Goal: Information Seeking & Learning: Check status

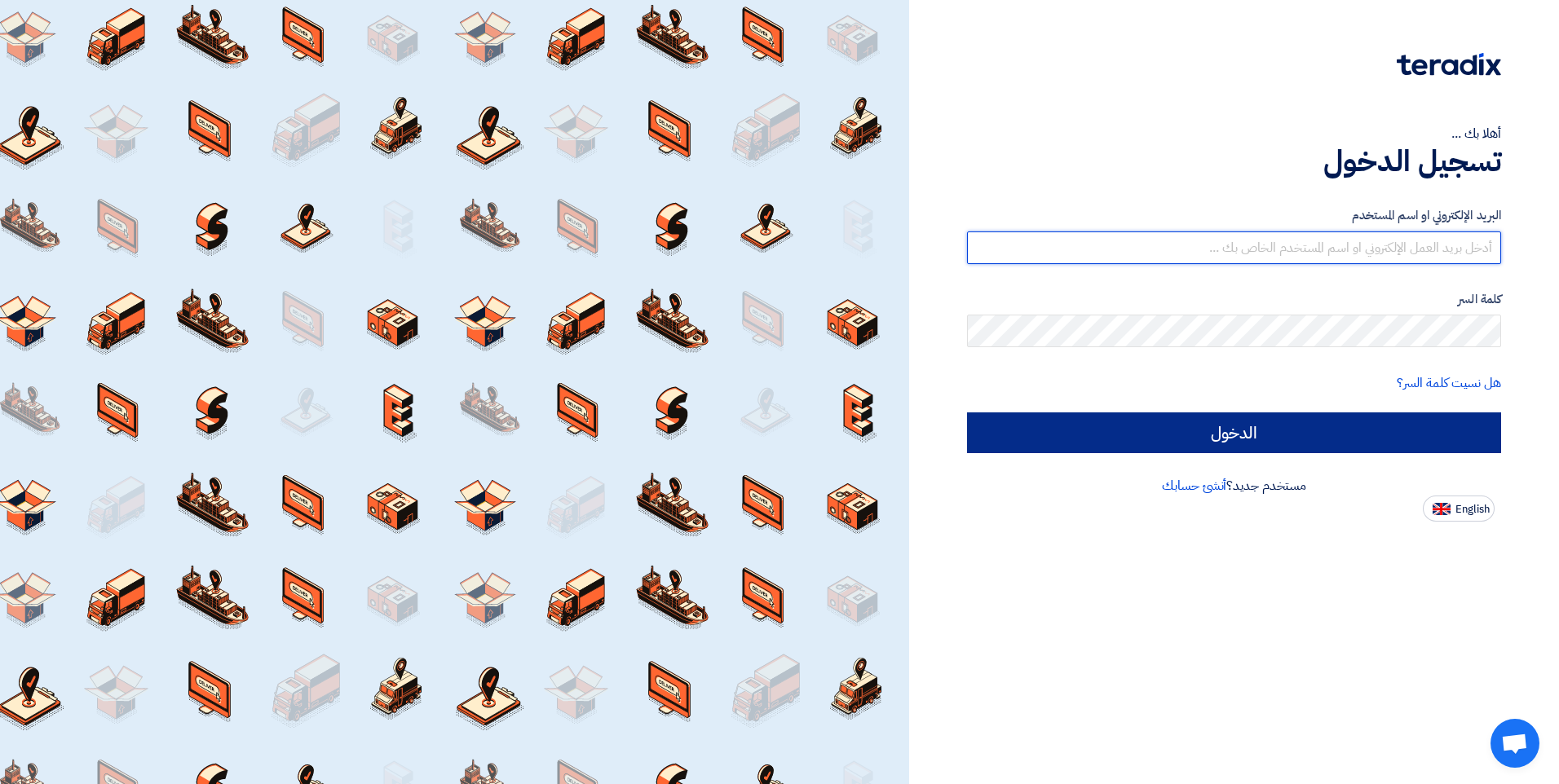
type input "[EMAIL_ADDRESS][PERSON_NAME][DOMAIN_NAME][GEOGRAPHIC_DATA]"
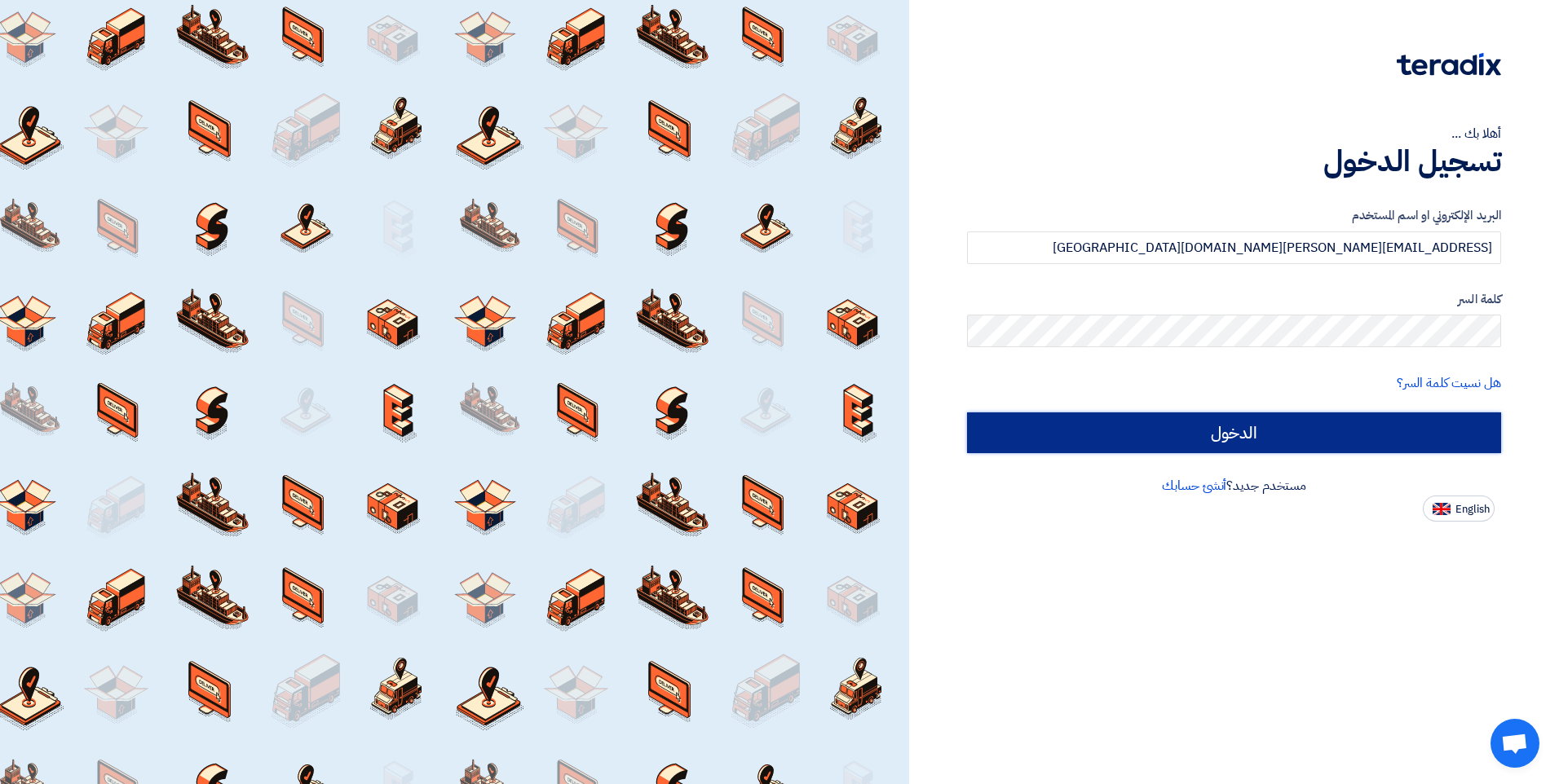
click at [1239, 425] on input "الدخول" at bounding box center [1234, 433] width 534 height 41
click at [1251, 433] on input "الدخول" at bounding box center [1234, 433] width 534 height 41
click at [1239, 435] on input "الدخول" at bounding box center [1234, 433] width 534 height 41
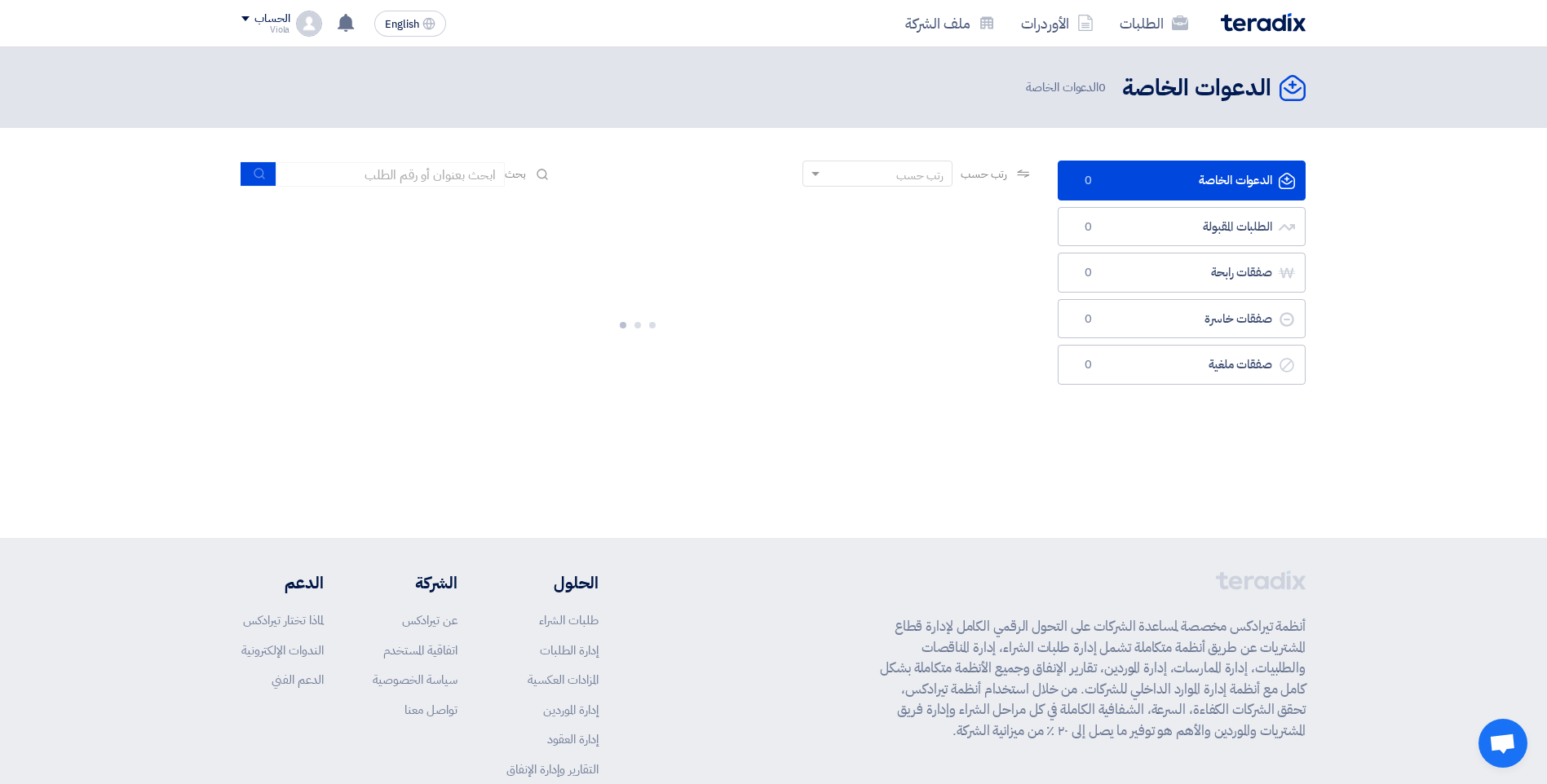
click at [1336, 421] on section "الدعوات الخاصة الدعوات الخاصة 0 الطلبات المقبولة الطلبات المقبولة 0 صفقات رابحة…" at bounding box center [773, 303] width 1547 height 349
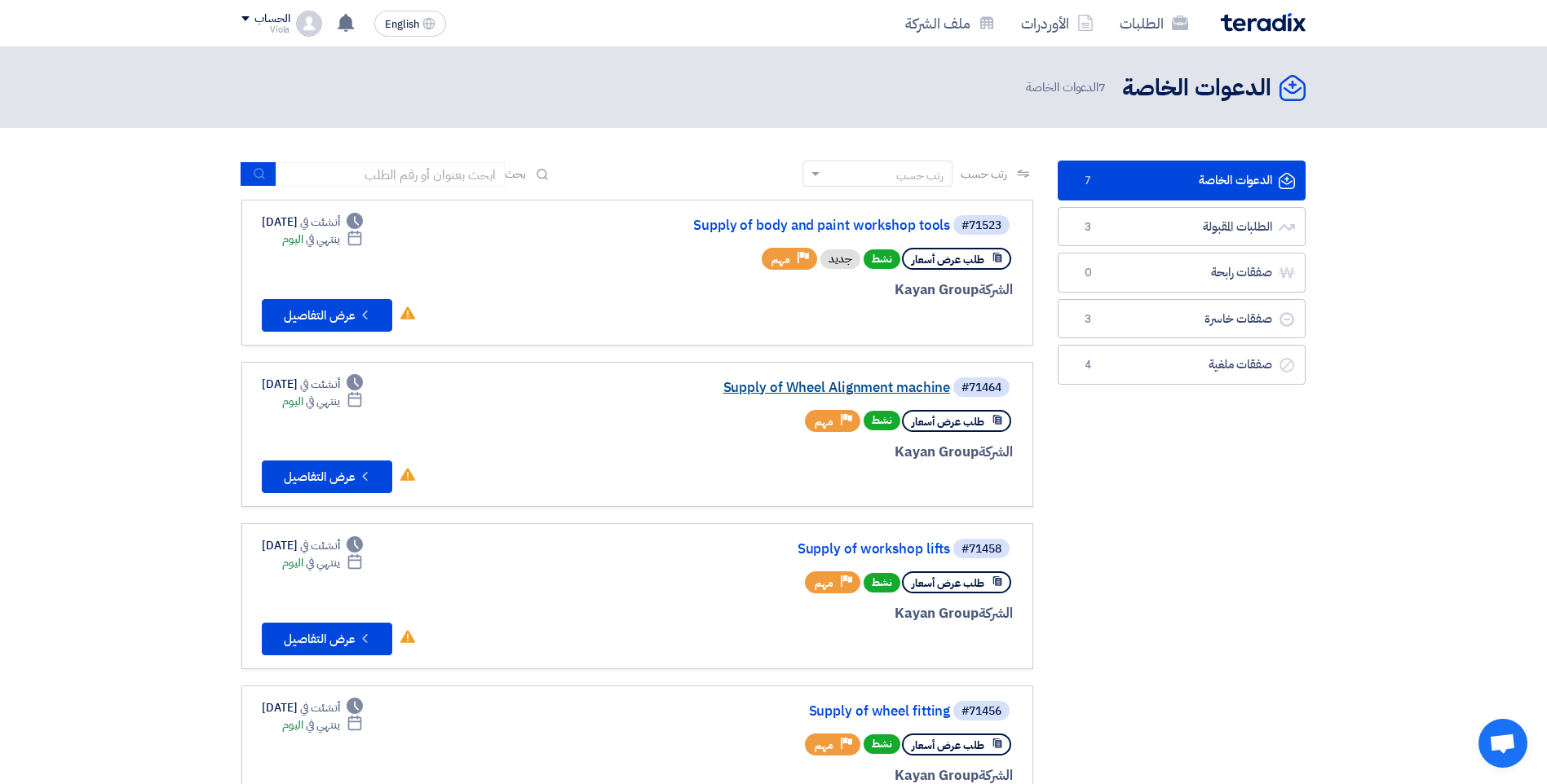
click at [737, 381] on link "Supply of Wheel Alignment machine" at bounding box center [788, 388] width 327 height 14
click at [1156, 215] on link "الطلبات المقبولة الطلبات المقبولة 3" at bounding box center [1181, 227] width 247 height 40
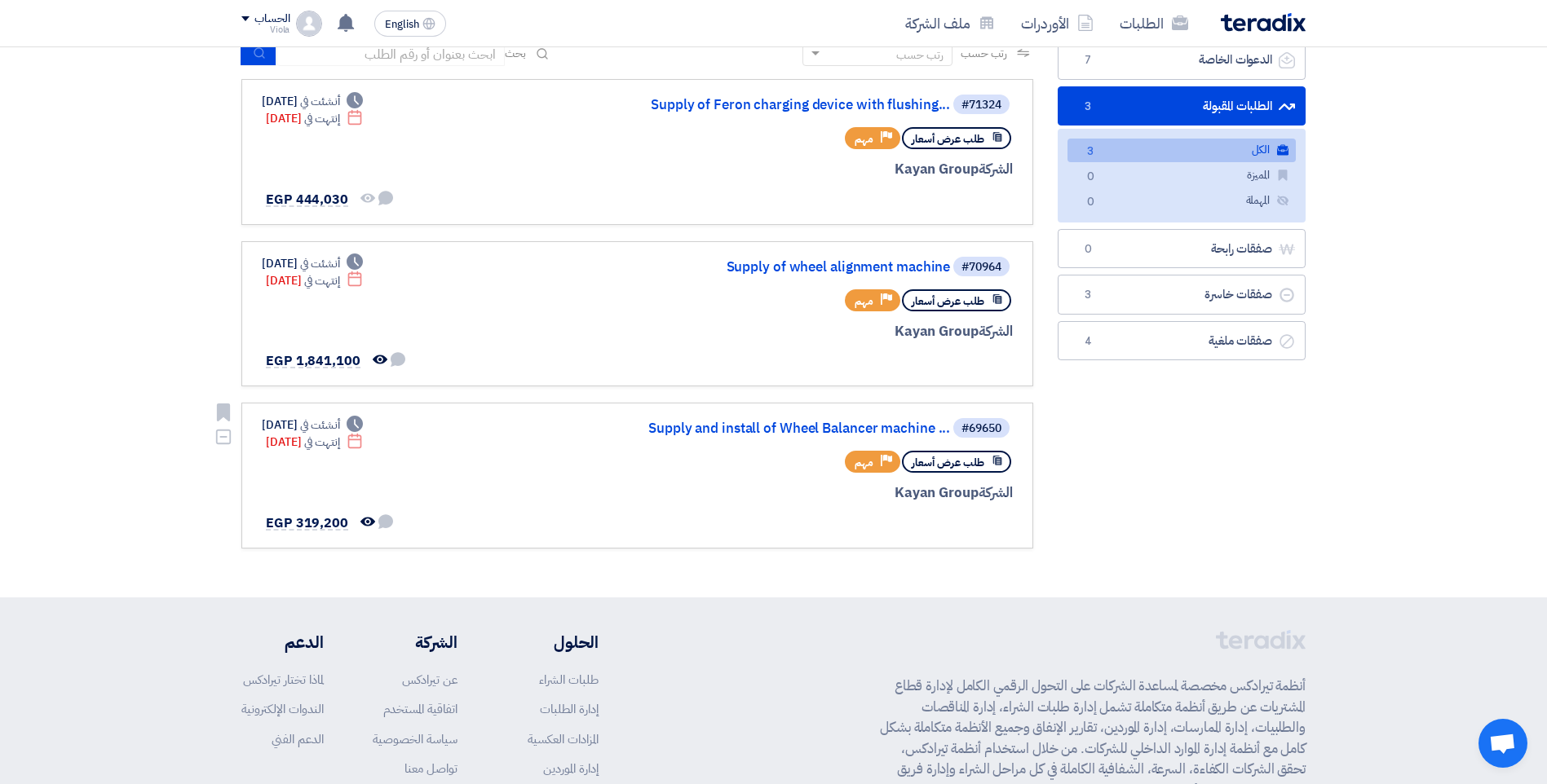
scroll to position [82, 0]
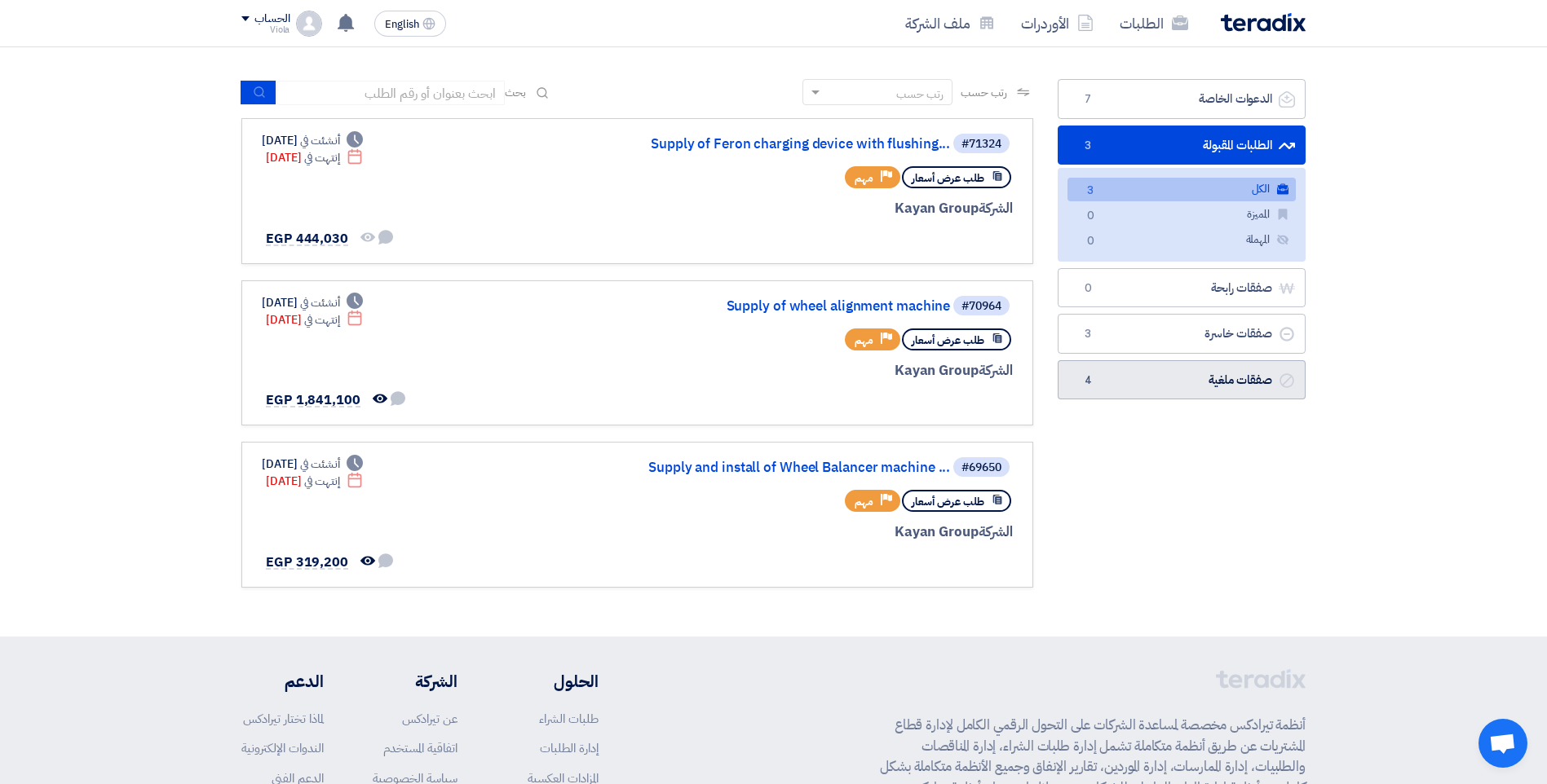
click at [1146, 385] on link "صفقات ملغية صفقات ملغية 4" at bounding box center [1181, 380] width 247 height 40
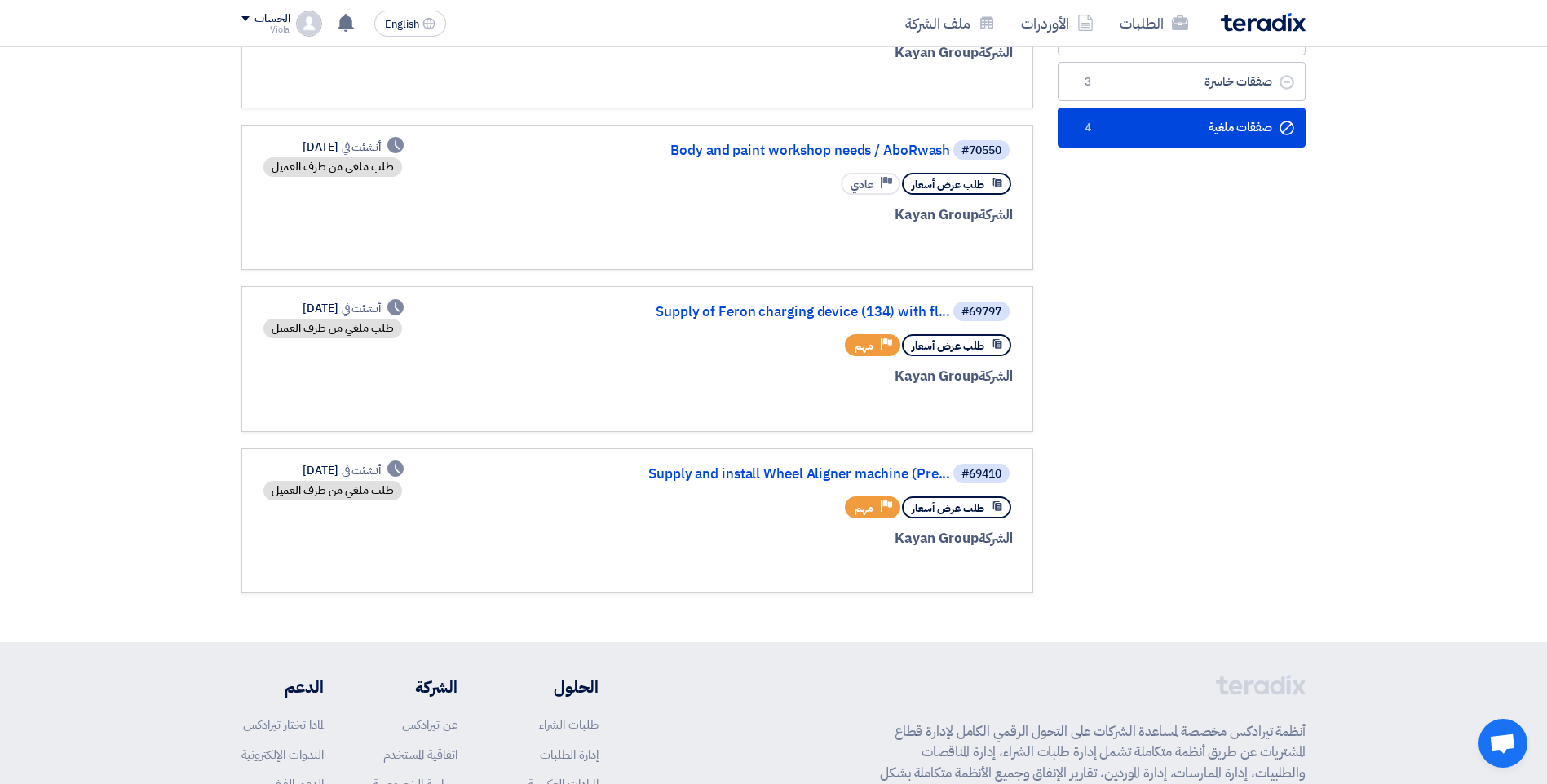
scroll to position [245, 0]
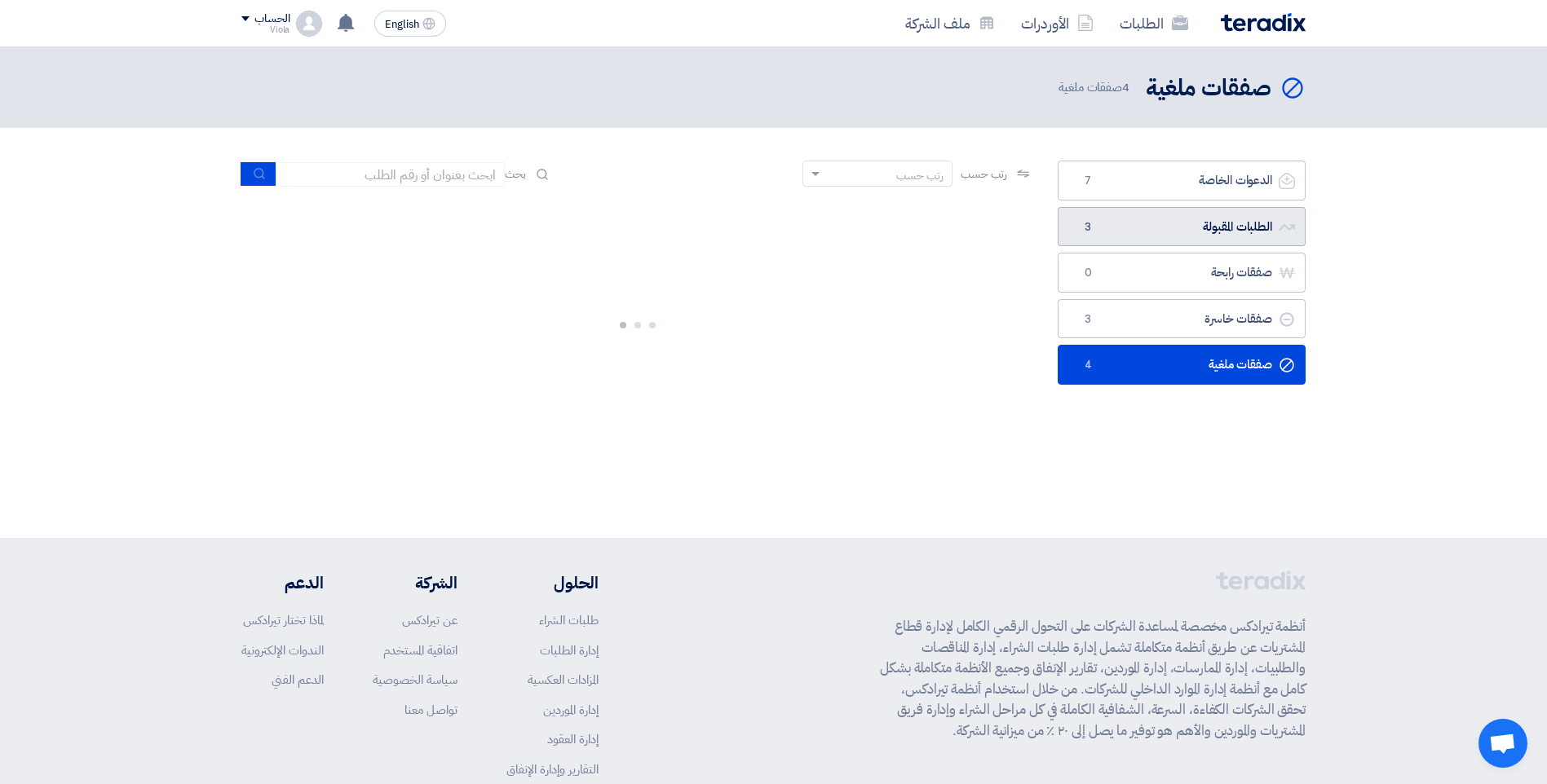
click at [1169, 231] on link "الطلبات المقبولة الطلبات المقبولة 3" at bounding box center [1181, 227] width 247 height 40
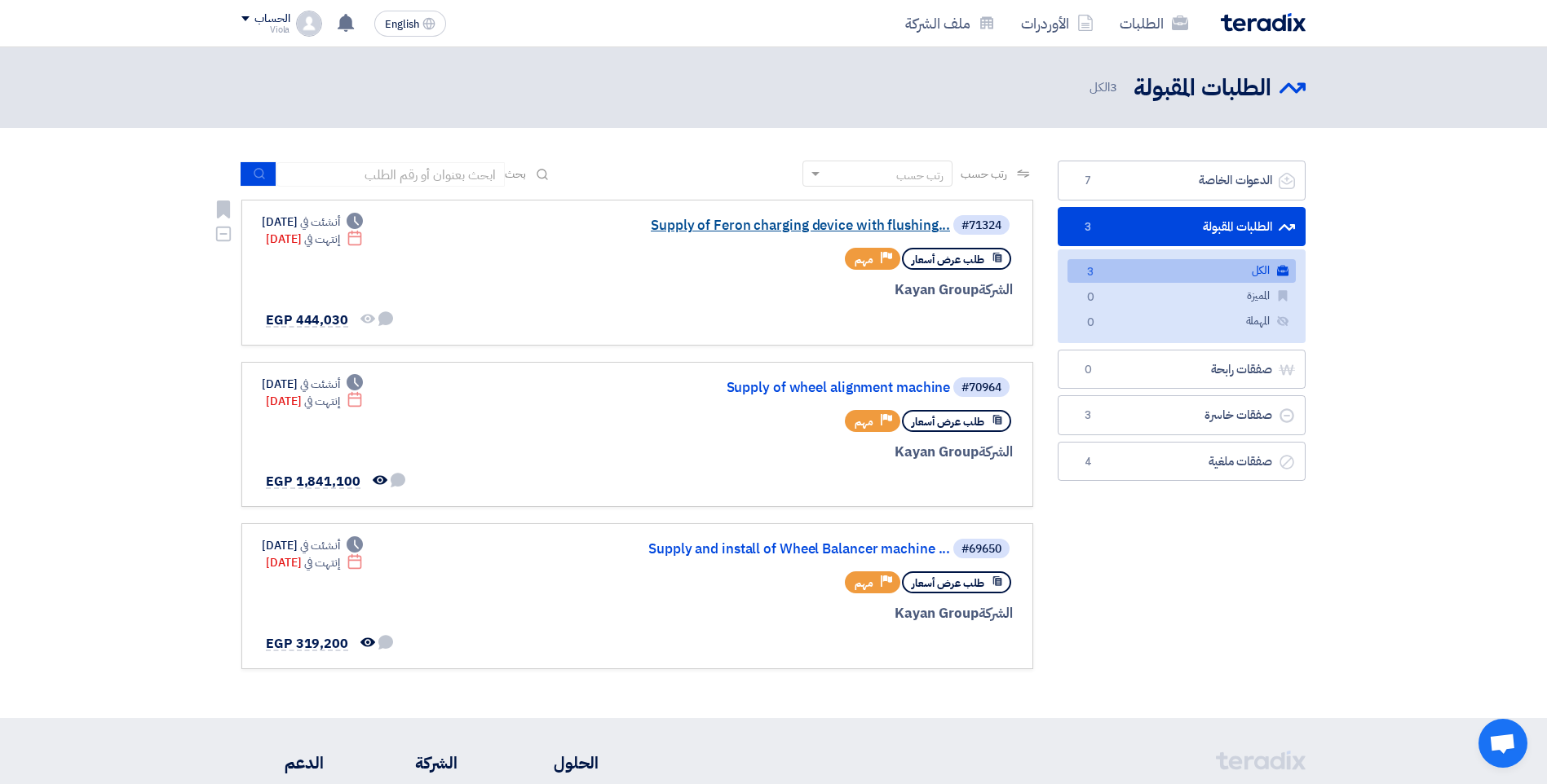
click at [828, 228] on link "Supply of Feron charging device with flushing..." at bounding box center [788, 225] width 327 height 14
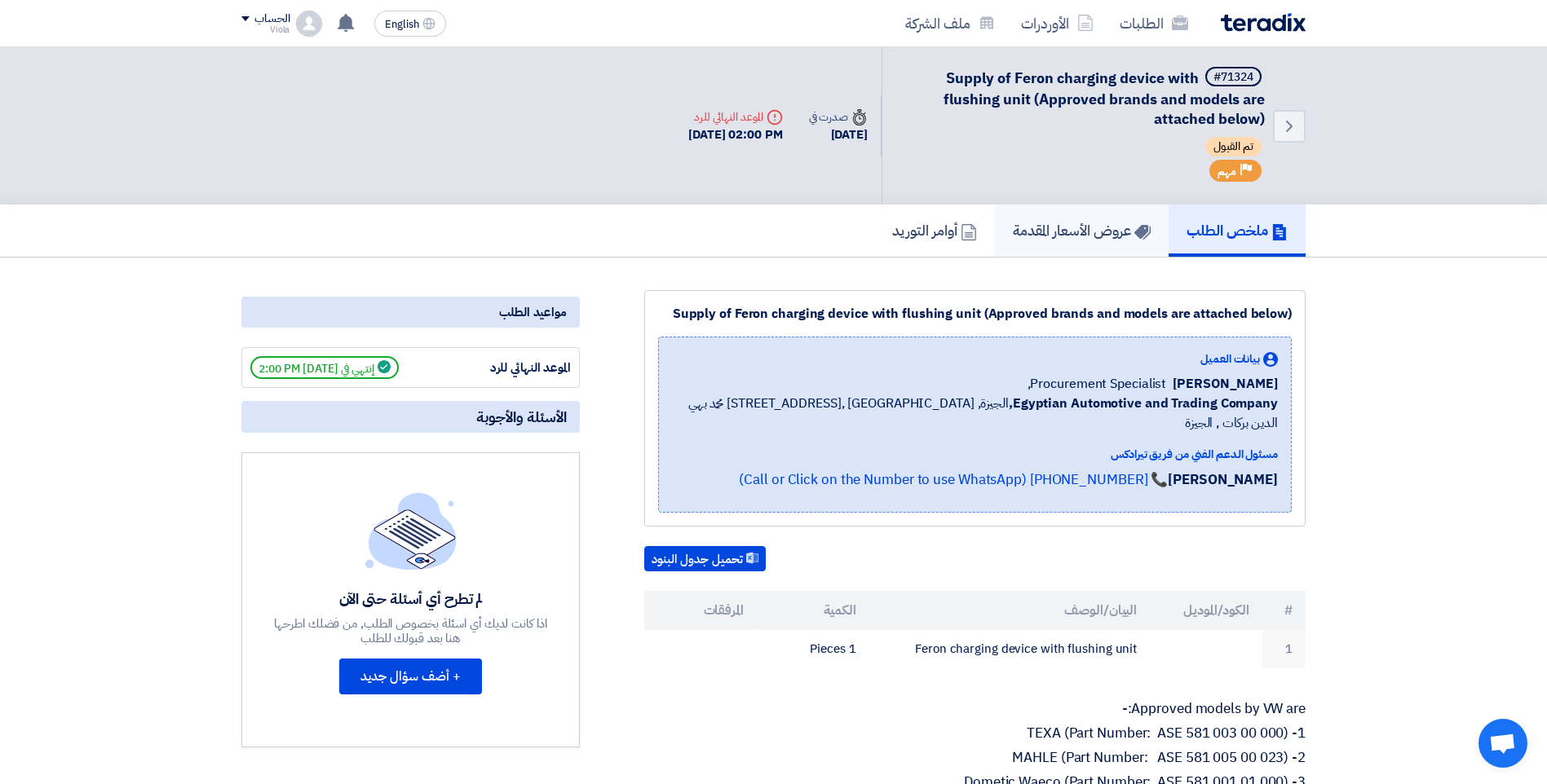
click at [1060, 236] on h5 "عروض الأسعار المقدمة" at bounding box center [1082, 230] width 138 height 19
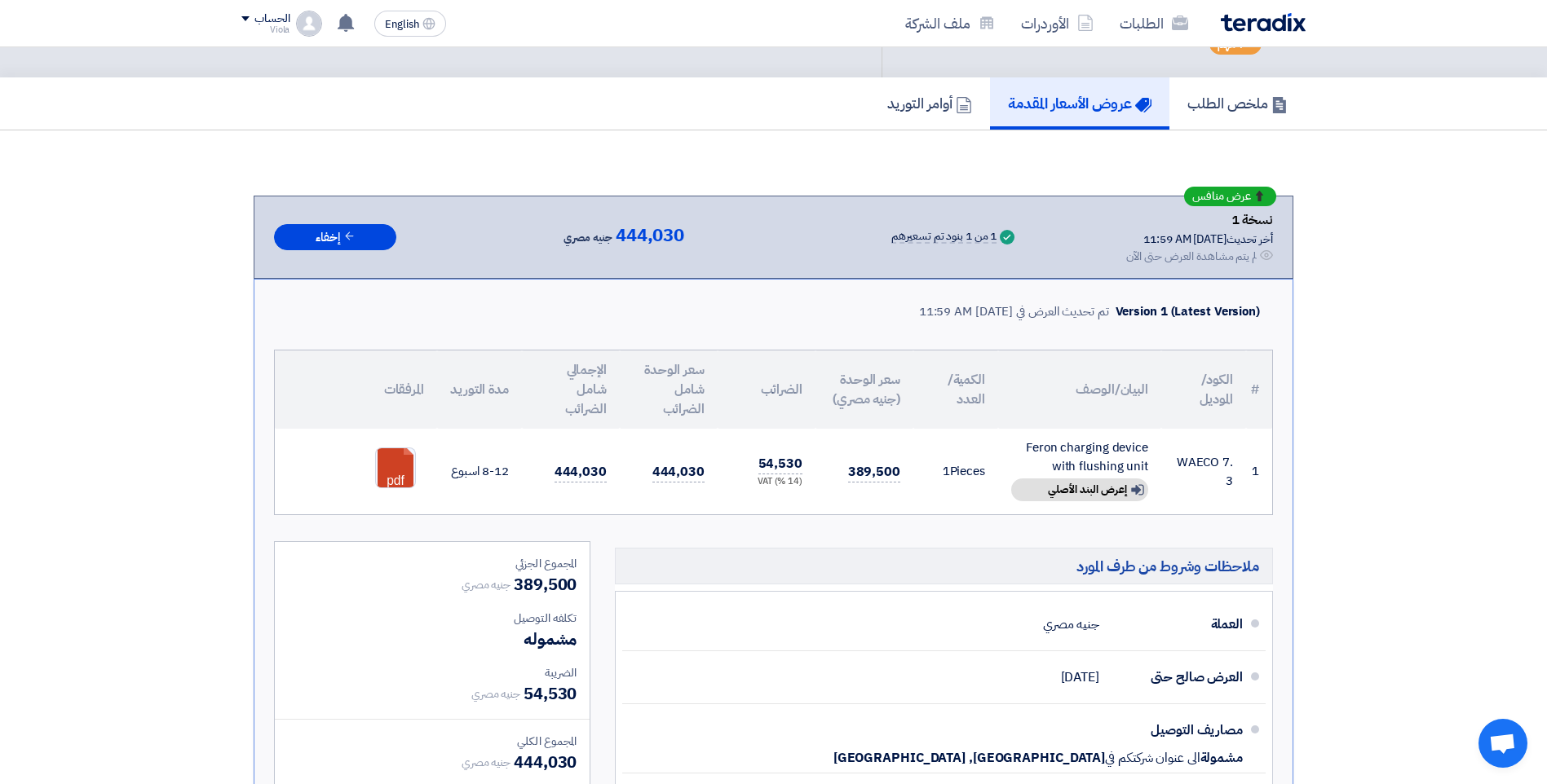
scroll to position [489, 0]
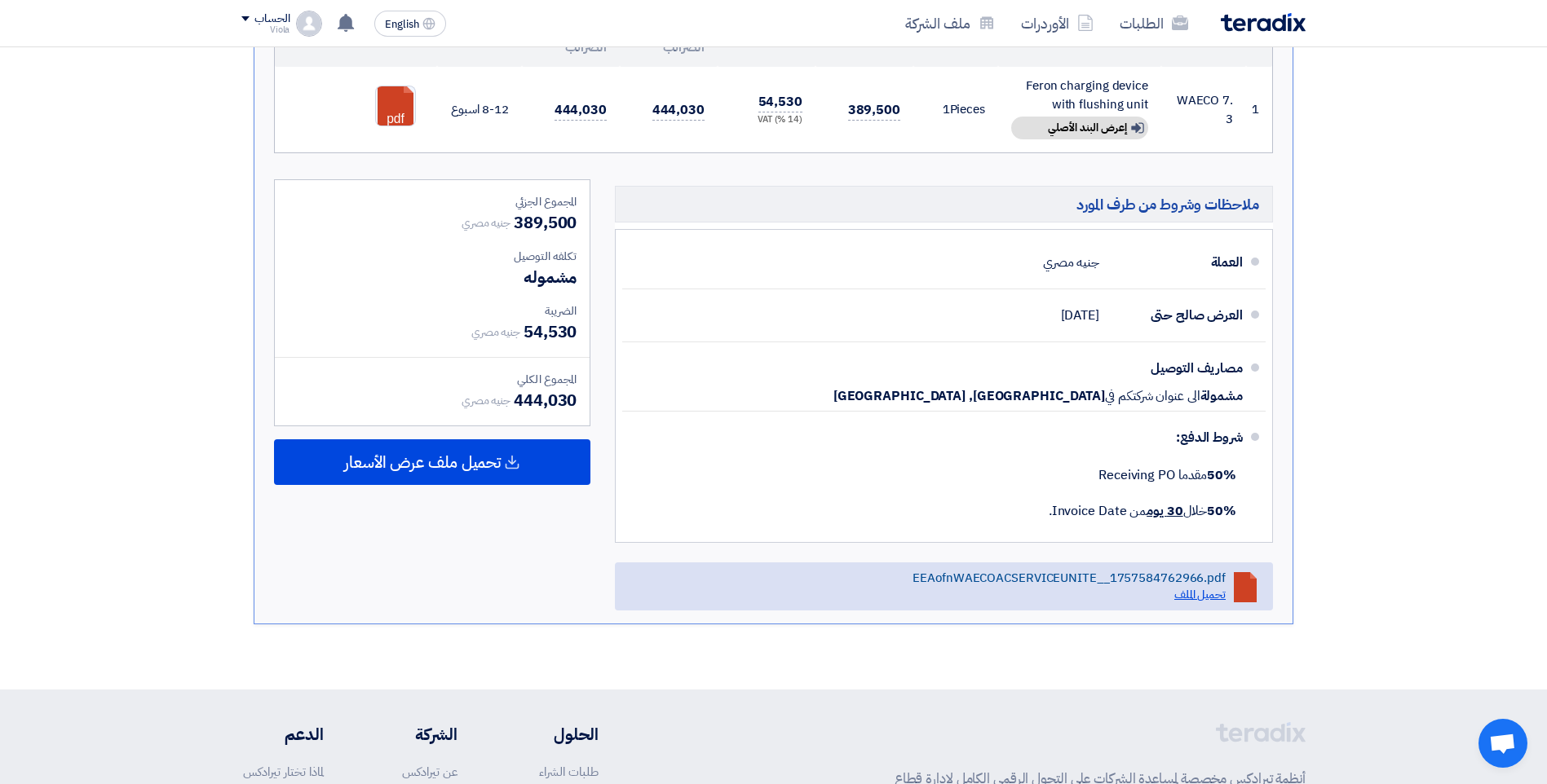
click at [1188, 592] on link "تحميل الملف" at bounding box center [1200, 594] width 51 height 17
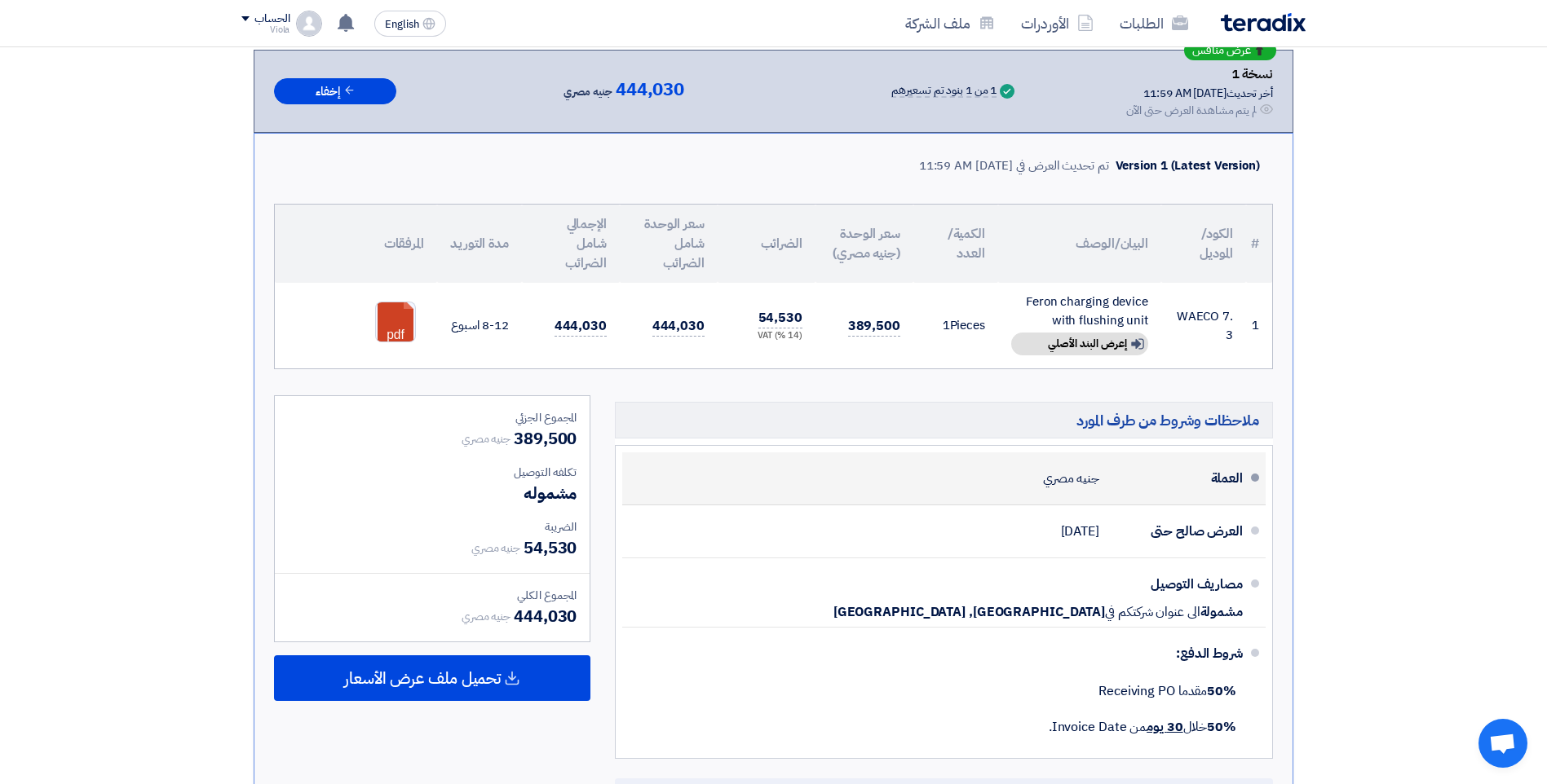
scroll to position [245, 0]
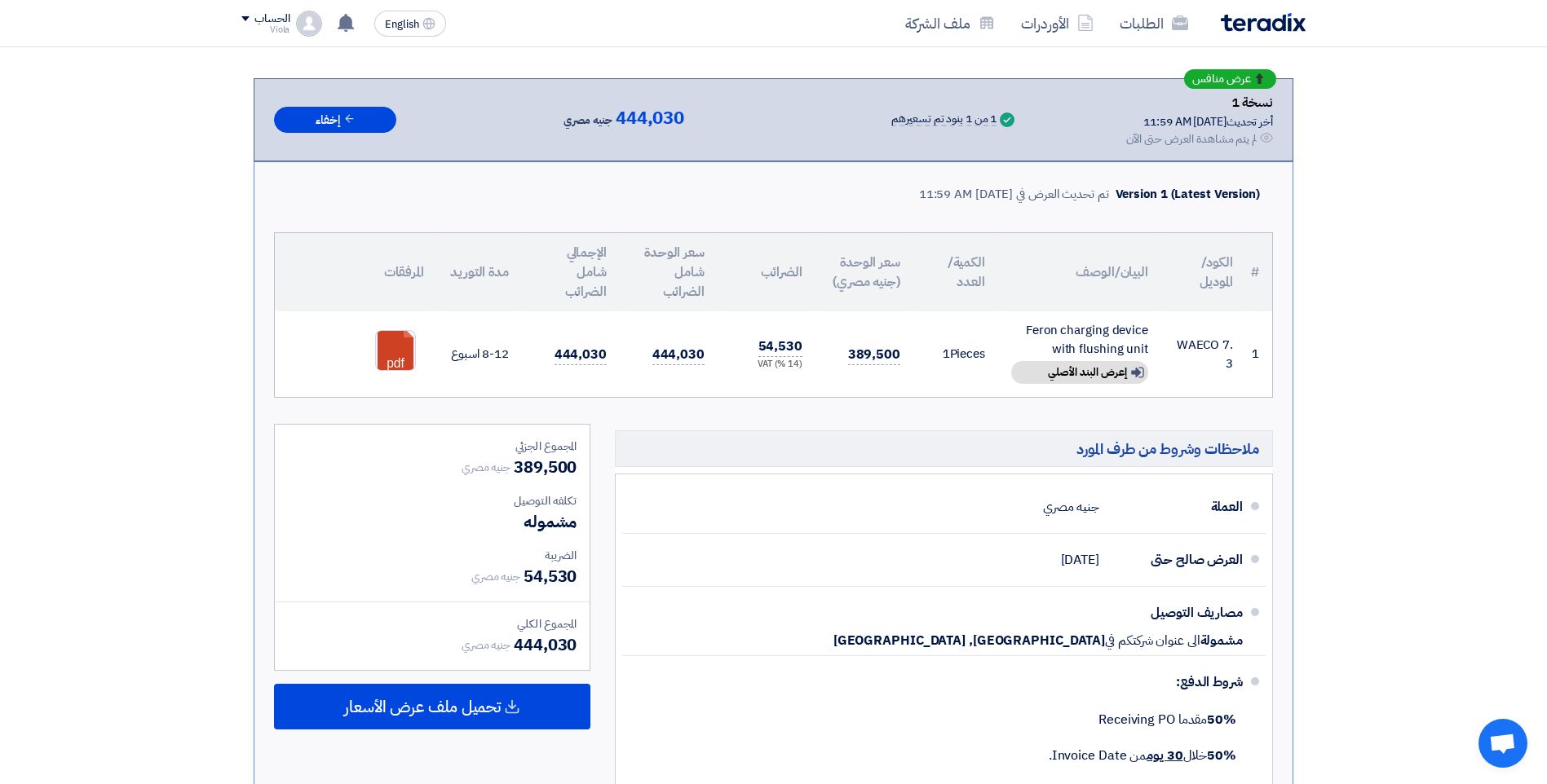
click at [1440, 51] on section "عرض منافس نسخة 1 أخر تحديث 11 Sep 2025, 11:59 AM Offer is Seen لم يتم مشاهدة ال…" at bounding box center [773, 474] width 1547 height 922
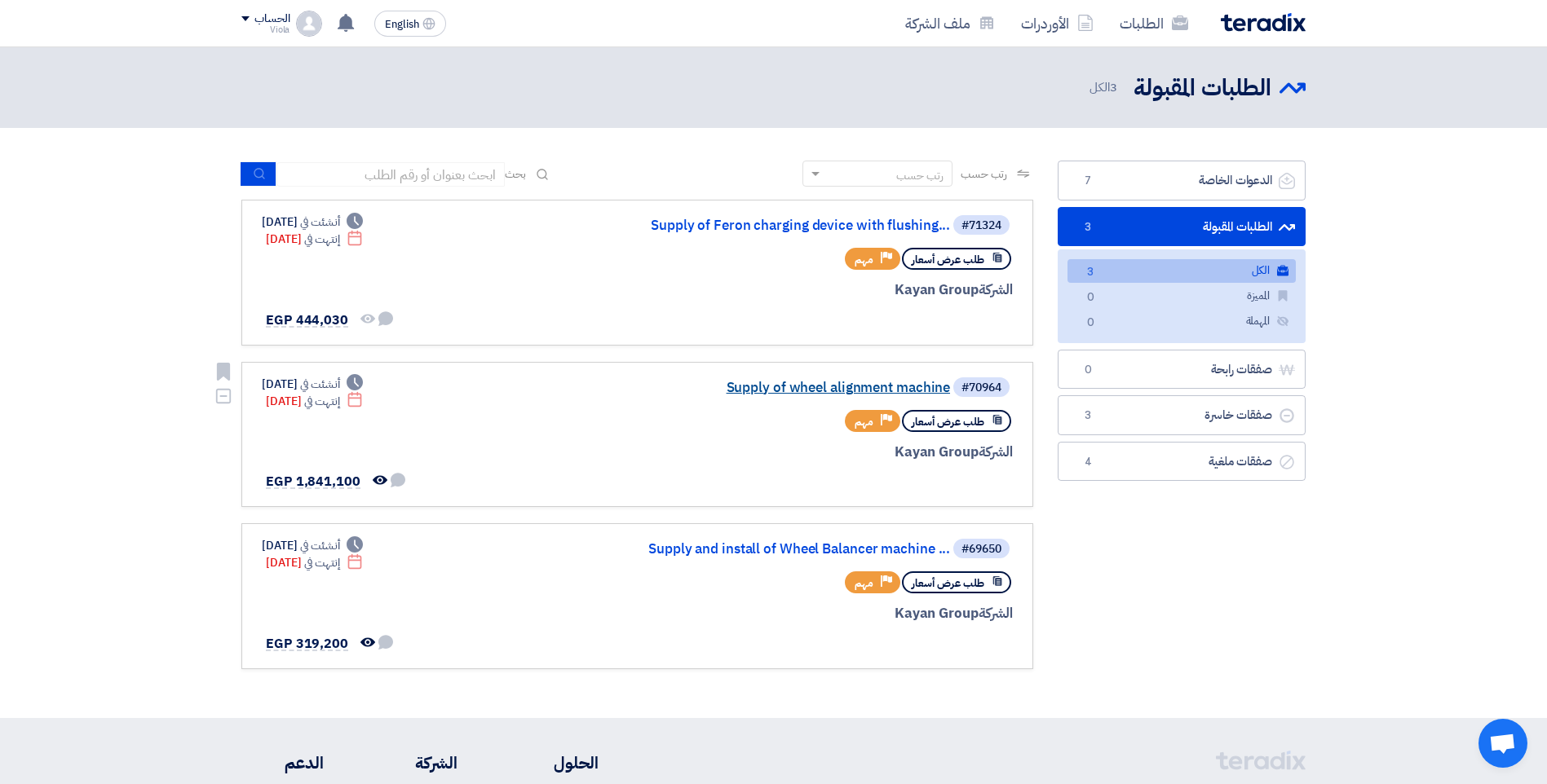
click at [882, 392] on link "Supply of wheel alignment machine" at bounding box center [788, 388] width 327 height 14
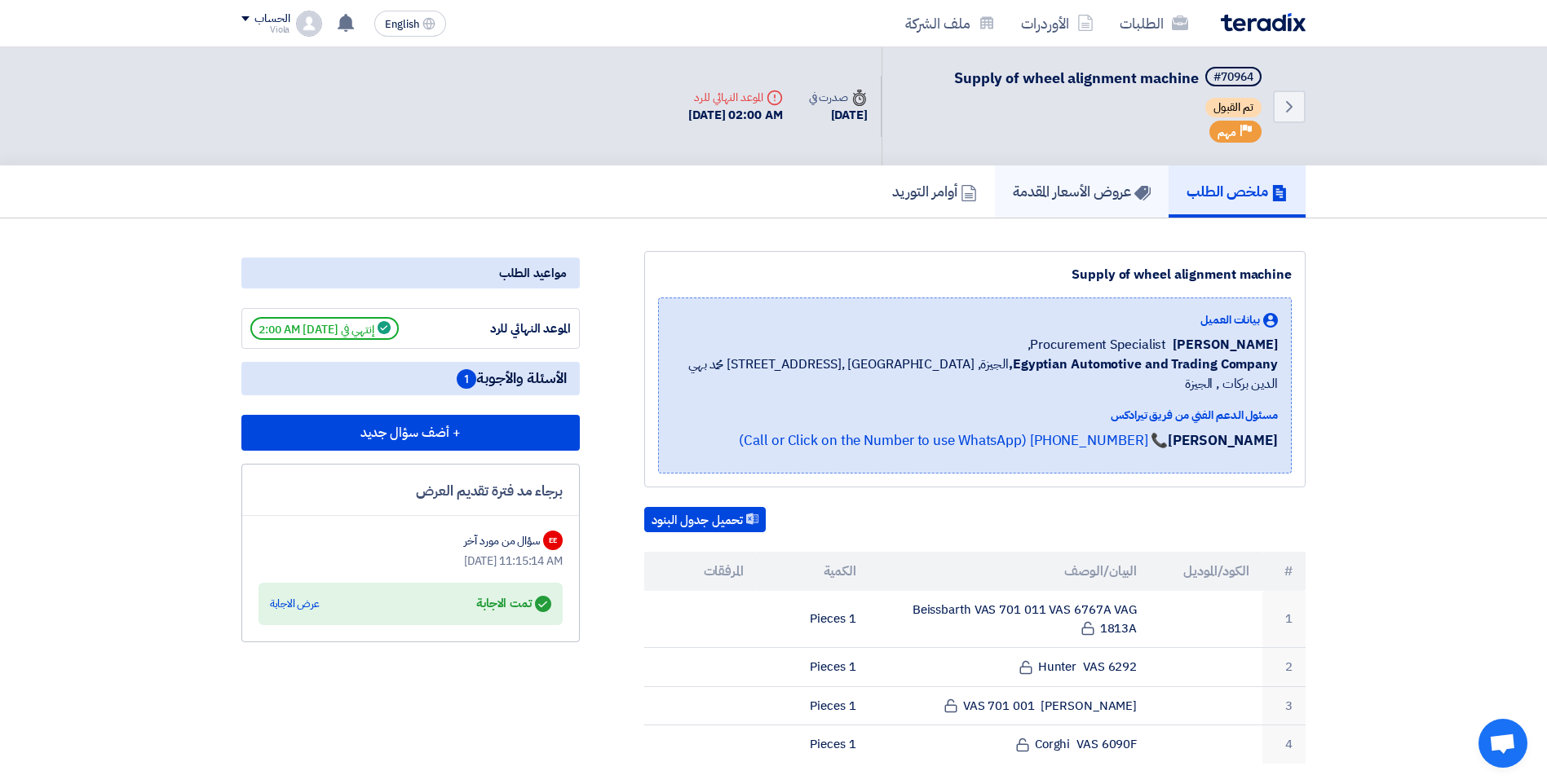
click at [1116, 201] on h5 "عروض الأسعار المقدمة" at bounding box center [1082, 191] width 138 height 19
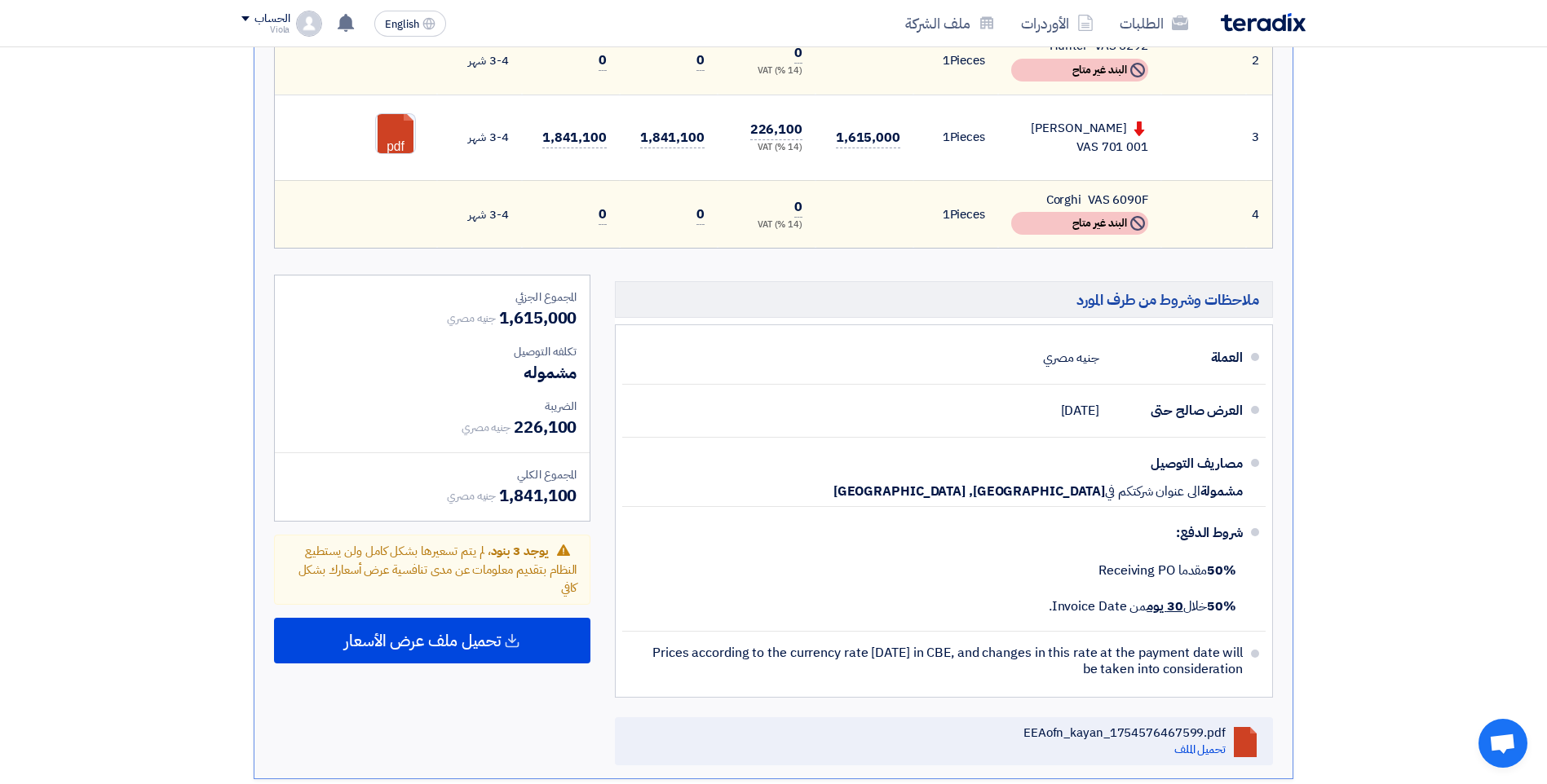
scroll to position [571, 0]
